Goal: Contribute content

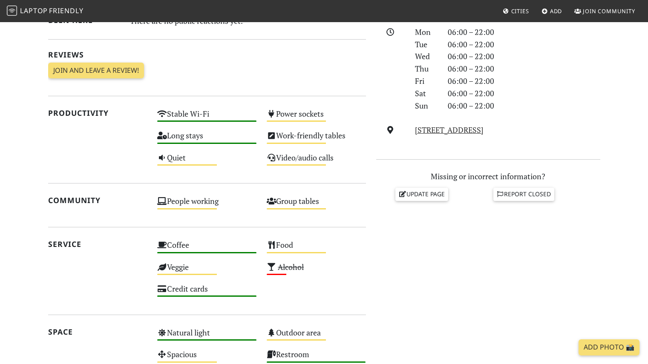
scroll to position [246, 0]
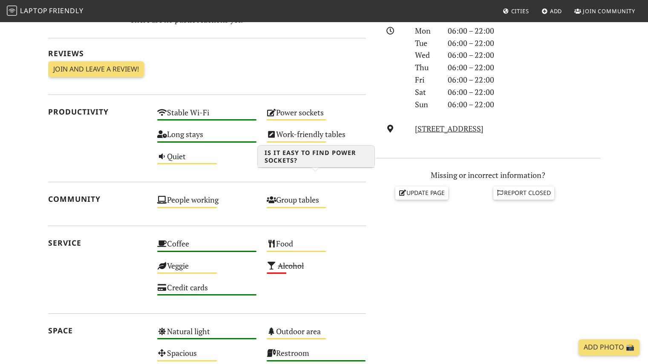
click at [297, 127] on div "Power sockets Medium" at bounding box center [315, 117] width 109 height 22
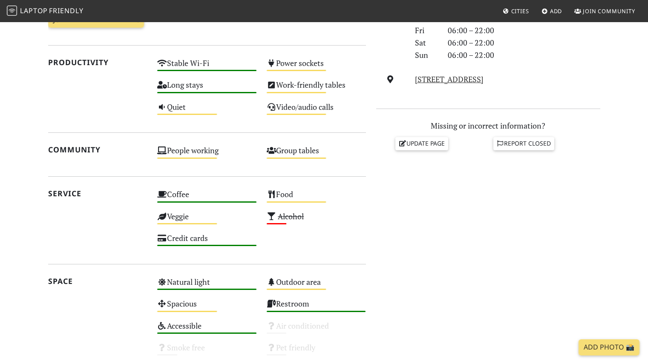
scroll to position [0, 0]
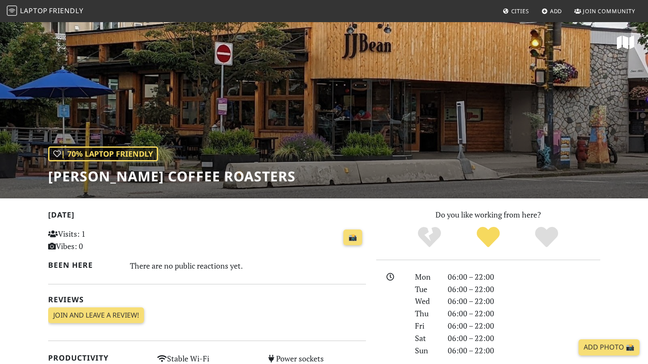
click at [499, 5] on link "Cities" at bounding box center [515, 10] width 33 height 15
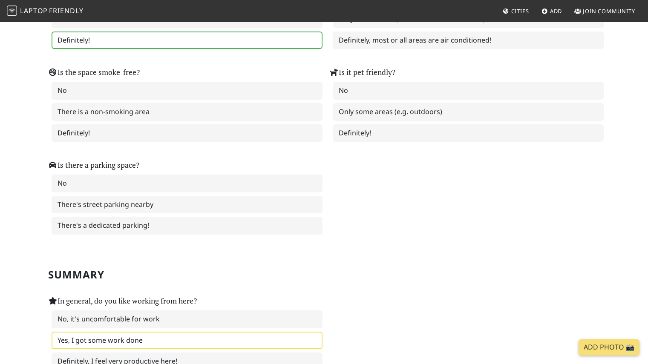
scroll to position [1121, 0]
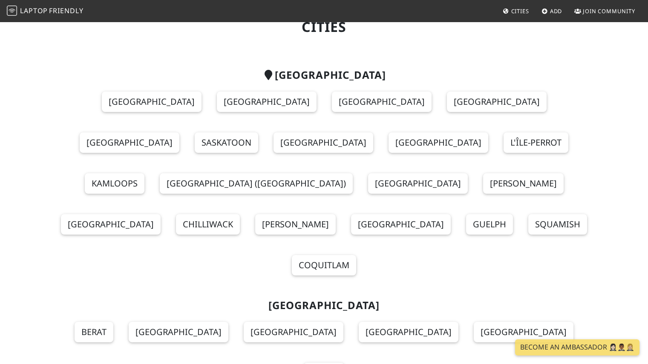
scroll to position [37, 0]
click at [226, 112] on link "Vancouver" at bounding box center [267, 101] width 100 height 20
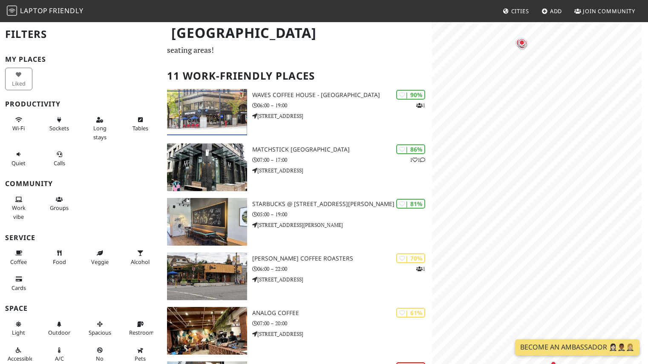
scroll to position [39, 0]
